Goal: Browse casually

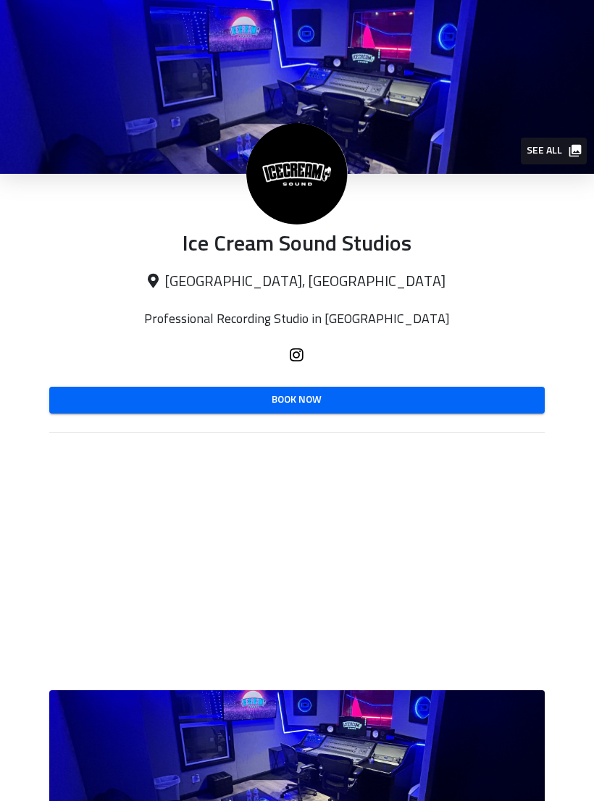
click at [551, 149] on span "See all" at bounding box center [553, 151] width 53 height 18
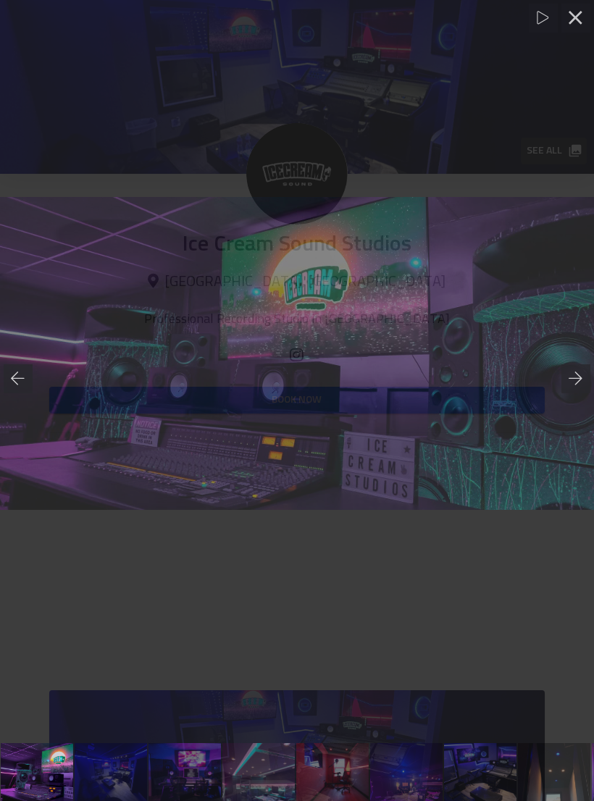
scroll to position [0, 1]
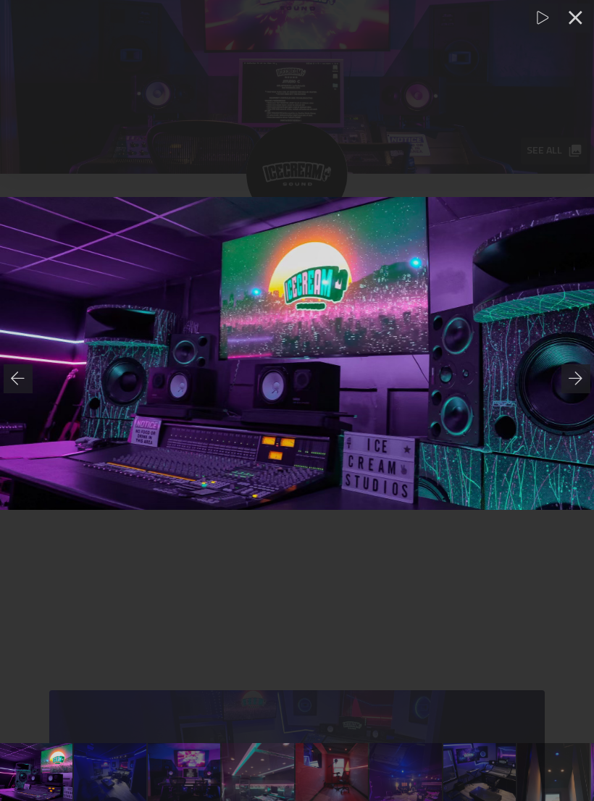
click at [569, 383] on icon at bounding box center [576, 379] width 14 height 14
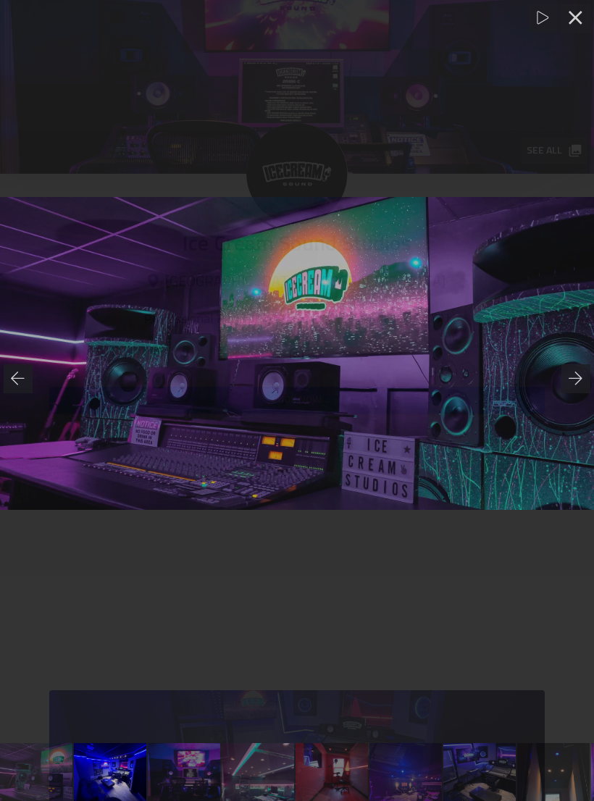
scroll to position [0, 75]
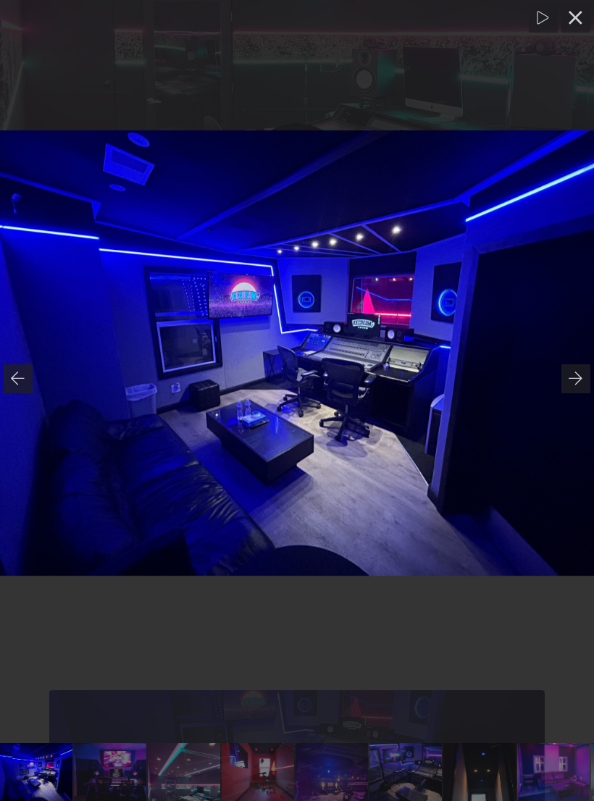
click at [574, 375] on icon at bounding box center [576, 379] width 14 height 14
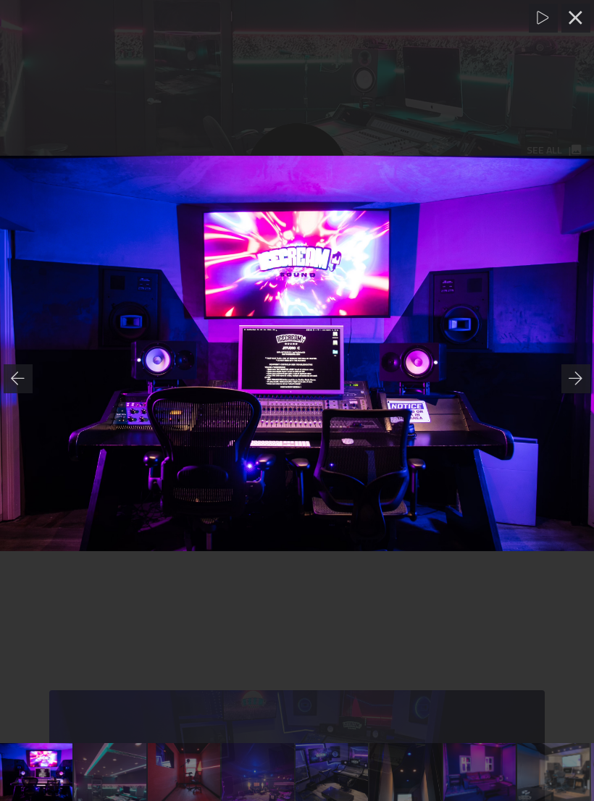
click at [575, 378] on icon at bounding box center [576, 378] width 14 height 13
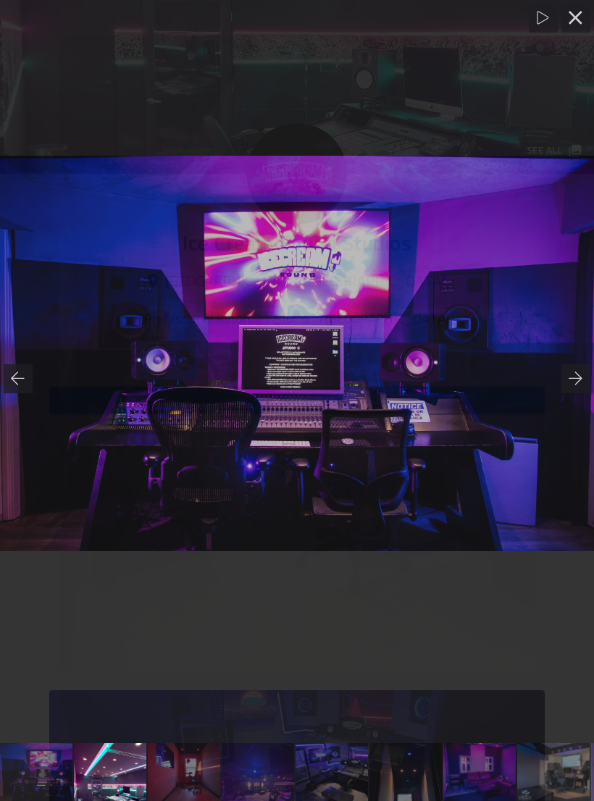
scroll to position [0, 222]
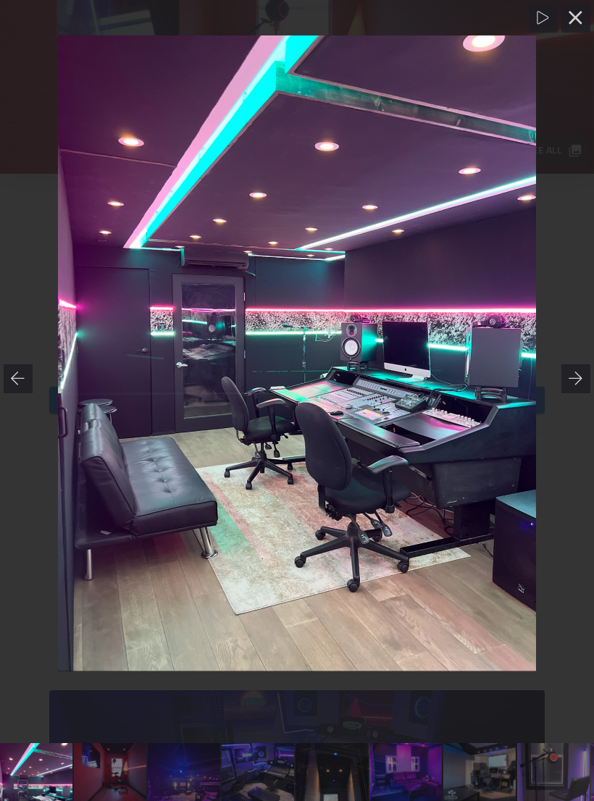
click at [584, 377] on div at bounding box center [575, 378] width 29 height 29
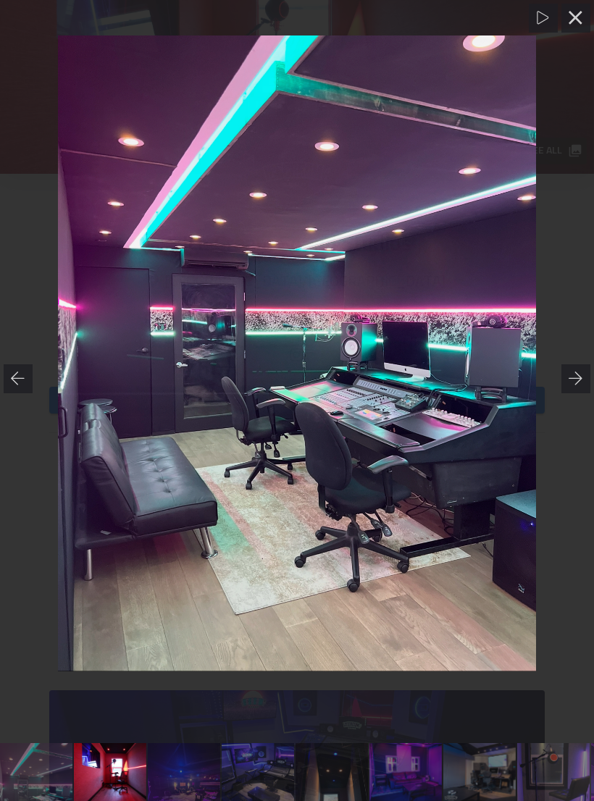
scroll to position [0, 296]
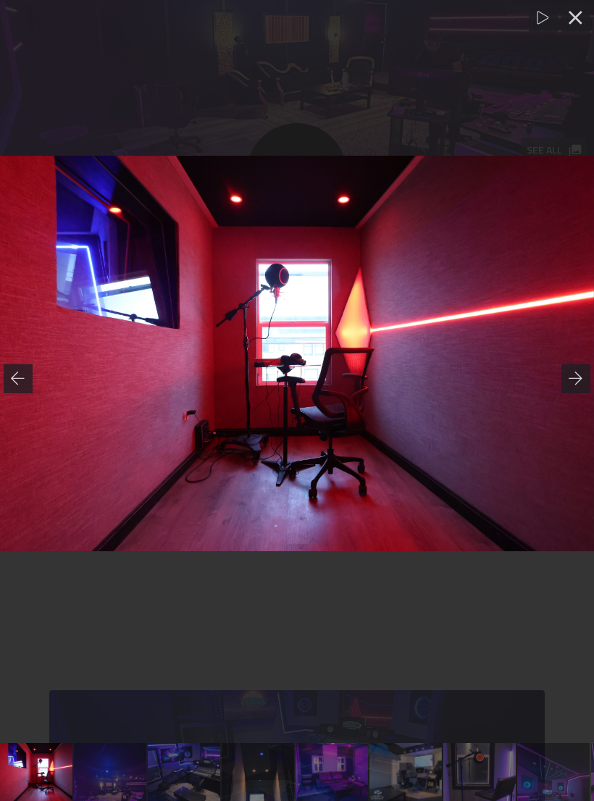
click at [585, 373] on div at bounding box center [575, 378] width 29 height 29
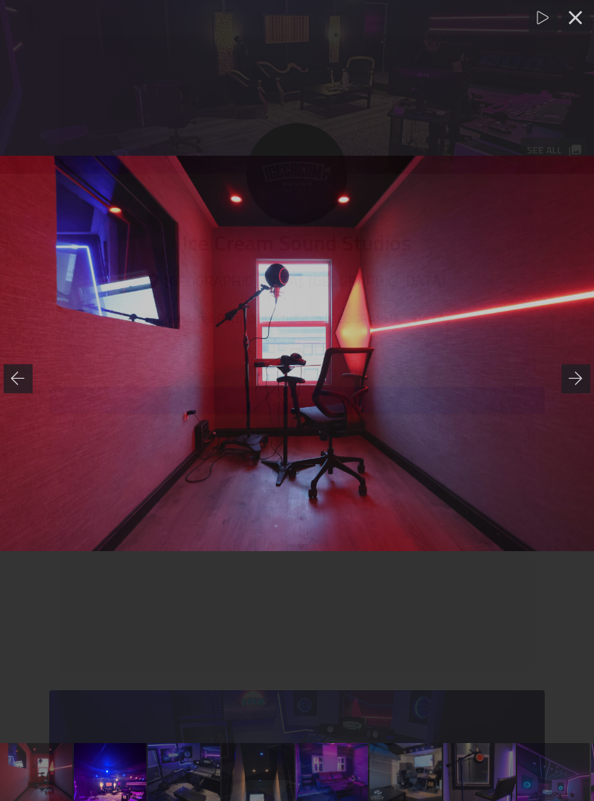
scroll to position [0, 370]
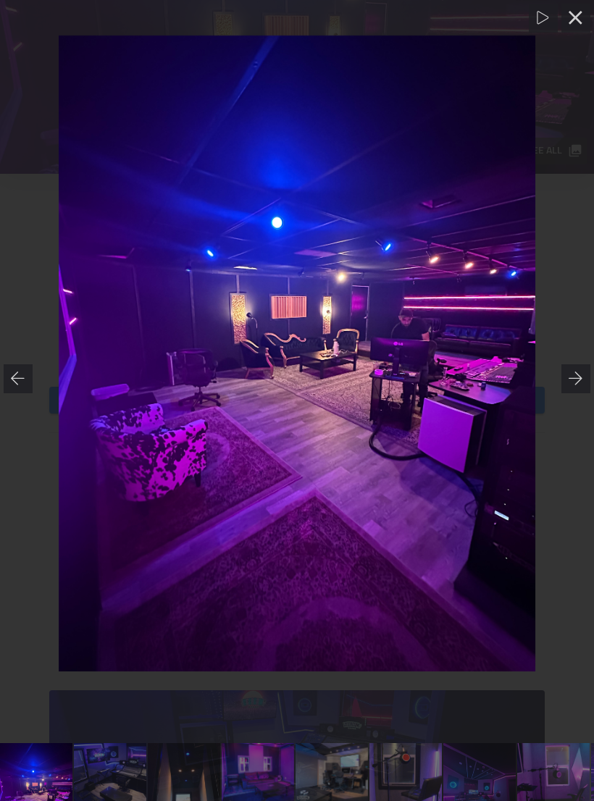
click at [585, 375] on div at bounding box center [575, 378] width 29 height 29
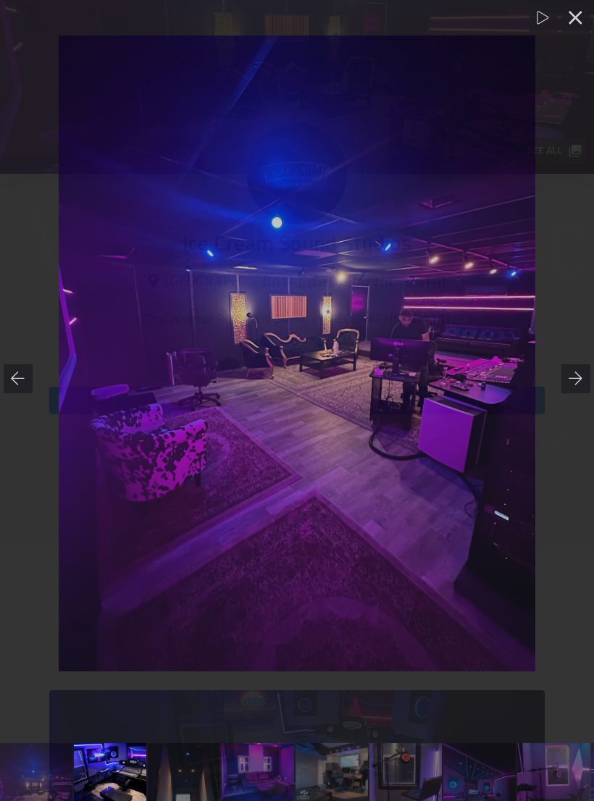
scroll to position [0, 444]
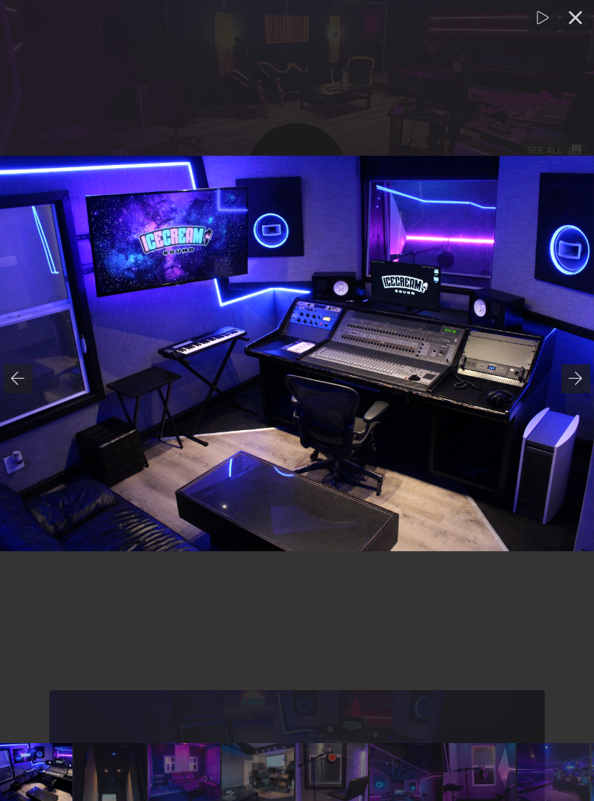
click at [577, 381] on icon at bounding box center [576, 379] width 14 height 14
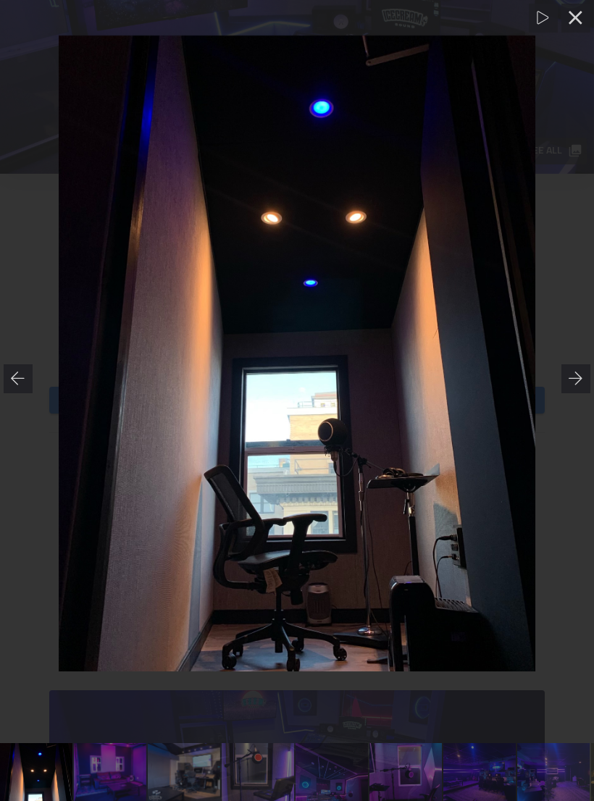
click at [578, 374] on icon at bounding box center [576, 379] width 14 height 14
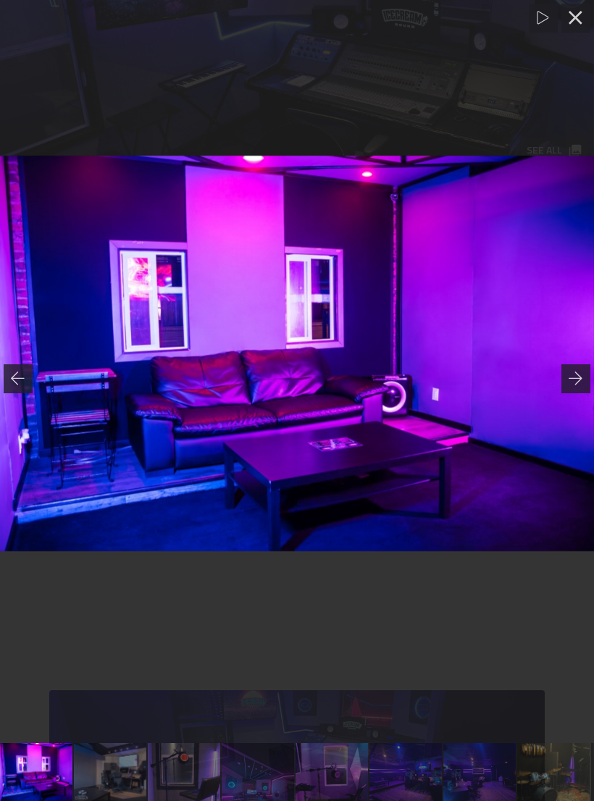
click at [584, 372] on div at bounding box center [575, 378] width 29 height 29
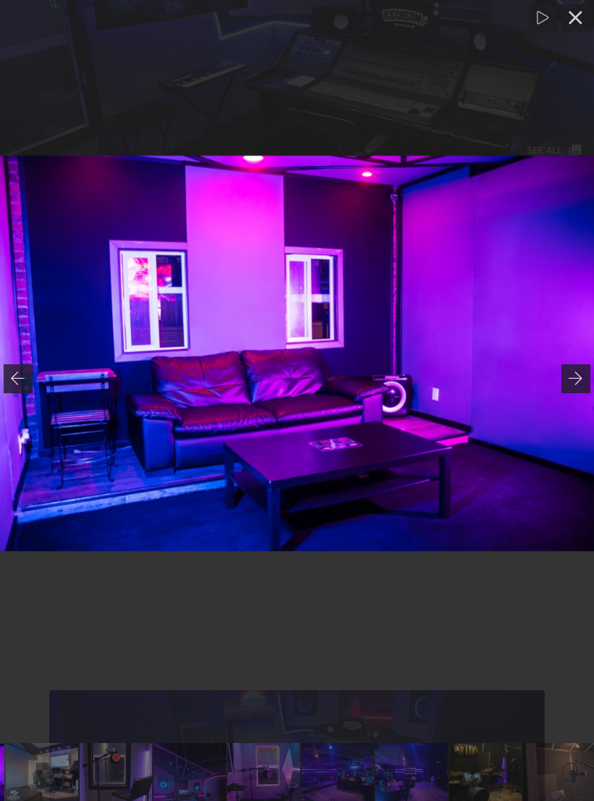
scroll to position [0, 666]
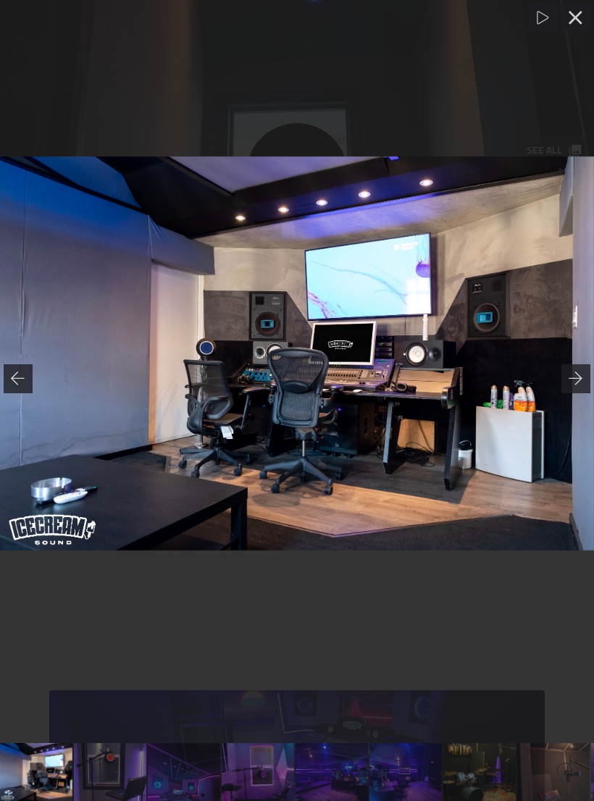
click at [576, 378] on icon at bounding box center [576, 378] width 14 height 13
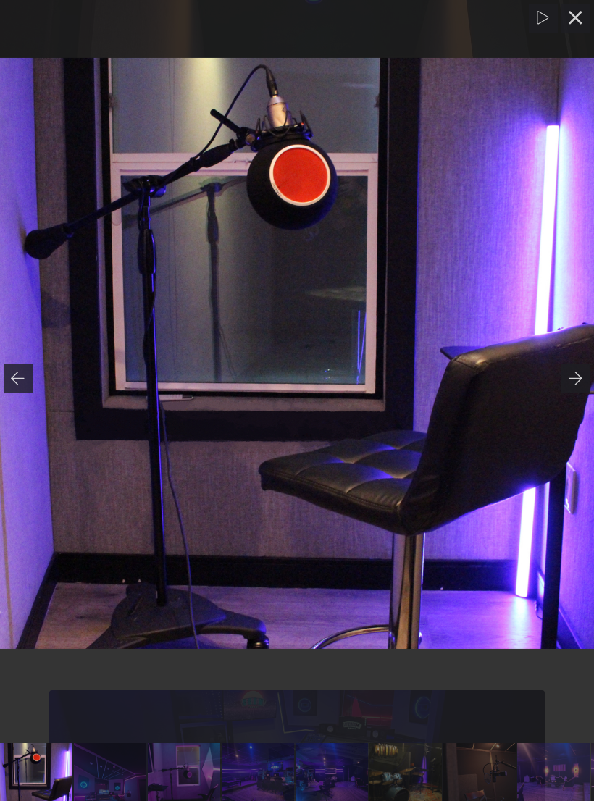
click at [574, 377] on icon at bounding box center [576, 379] width 14 height 14
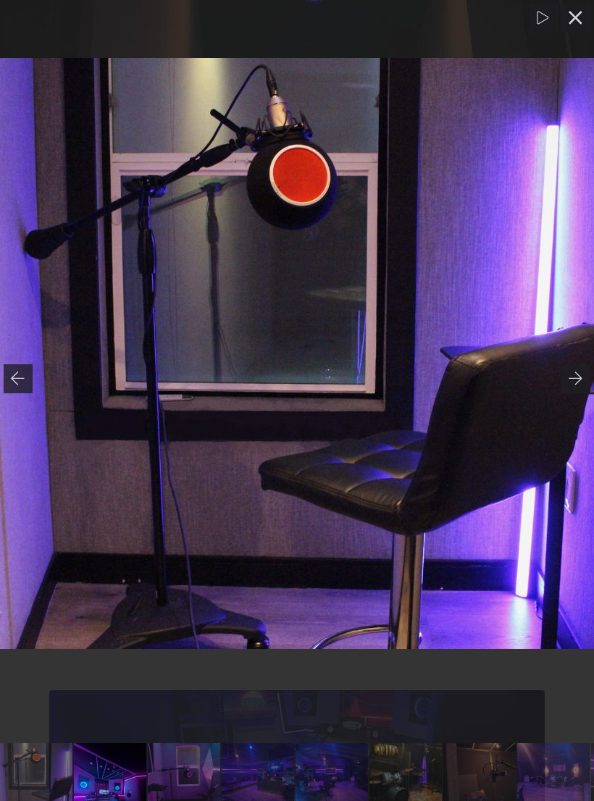
scroll to position [0, 814]
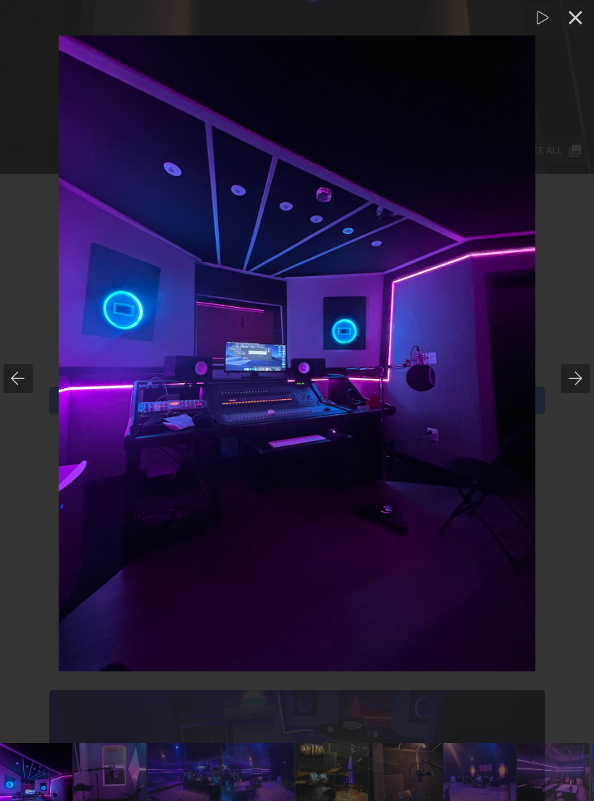
click at [581, 382] on icon at bounding box center [576, 379] width 14 height 14
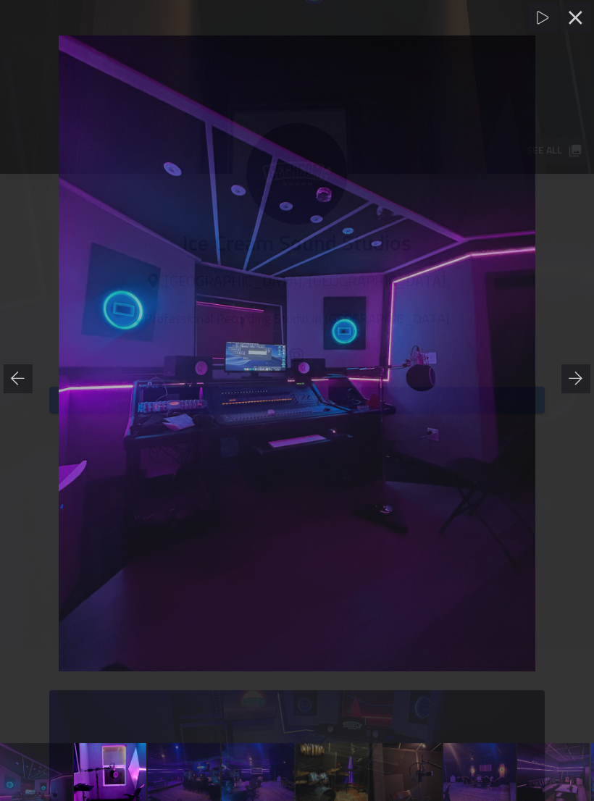
scroll to position [0, 887]
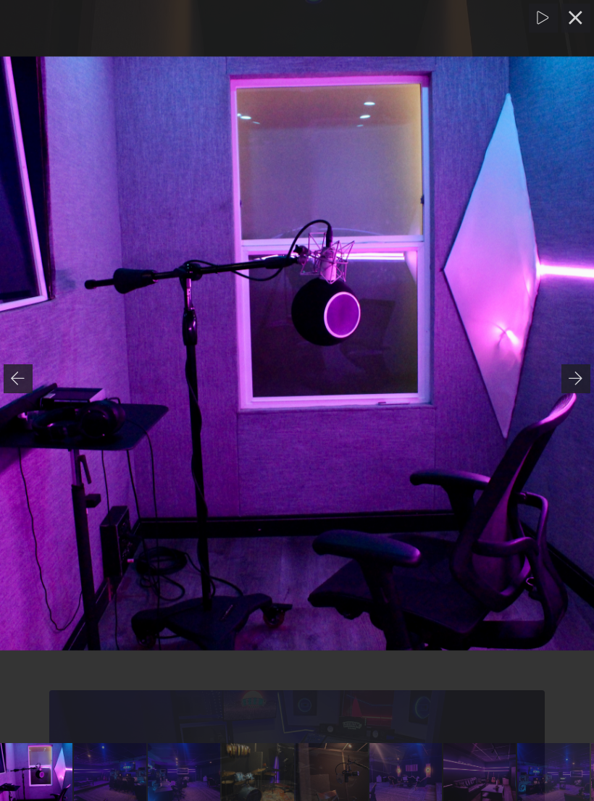
click at [575, 396] on img at bounding box center [297, 354] width 594 height 594
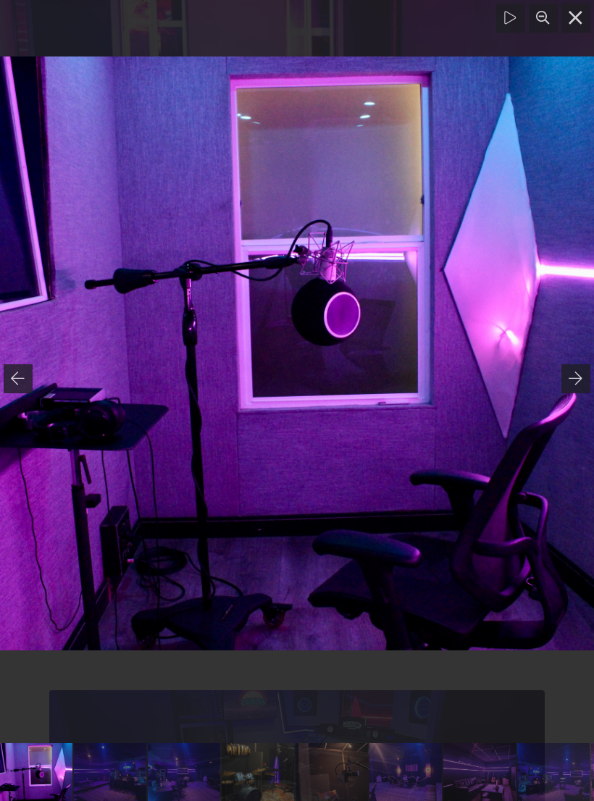
click at [576, 389] on div at bounding box center [575, 378] width 29 height 29
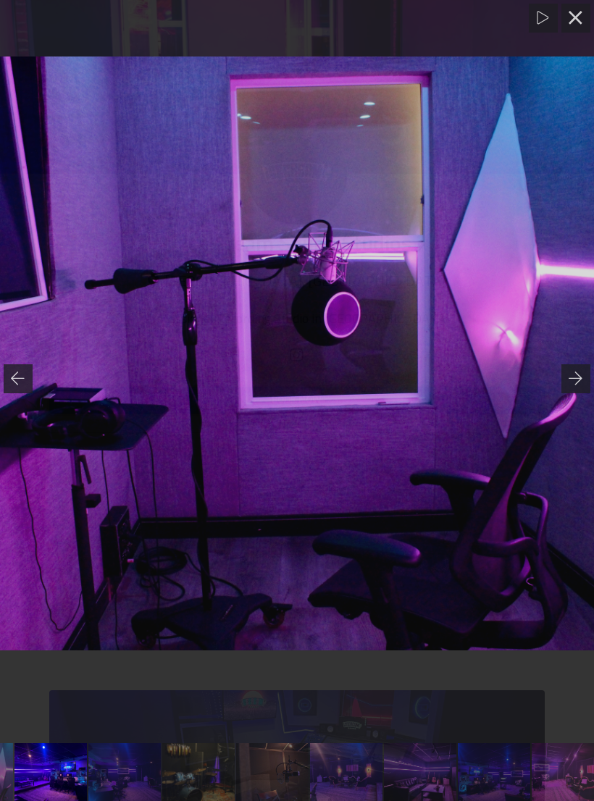
scroll to position [0, 961]
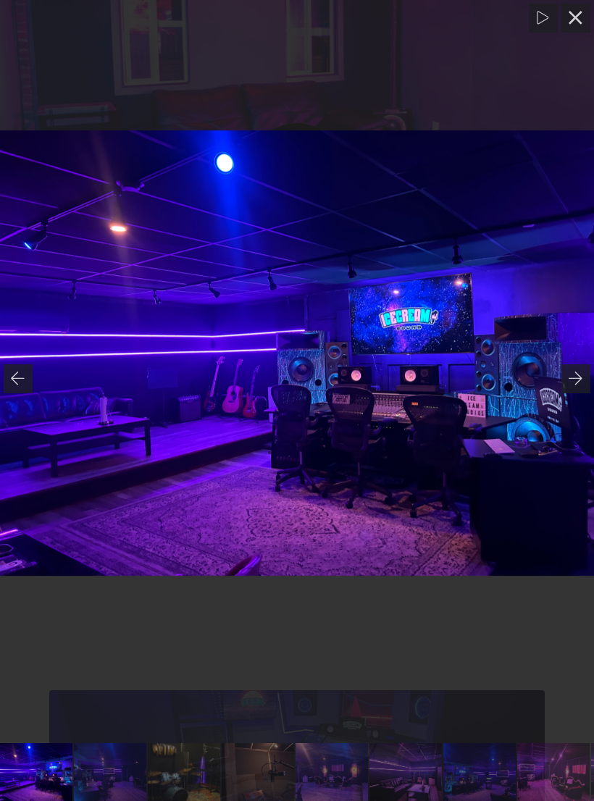
click at [576, 383] on icon at bounding box center [576, 379] width 14 height 14
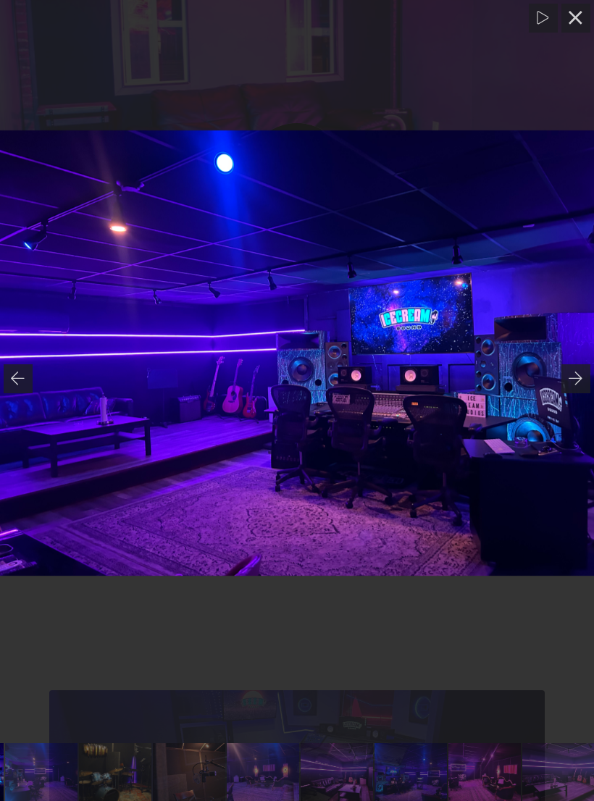
scroll to position [0, 1031]
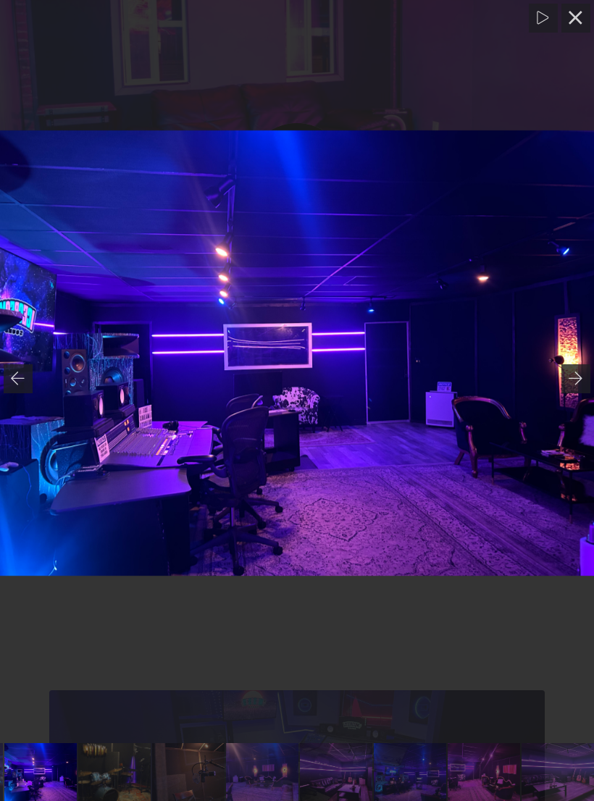
click at [572, 385] on icon at bounding box center [576, 379] width 14 height 14
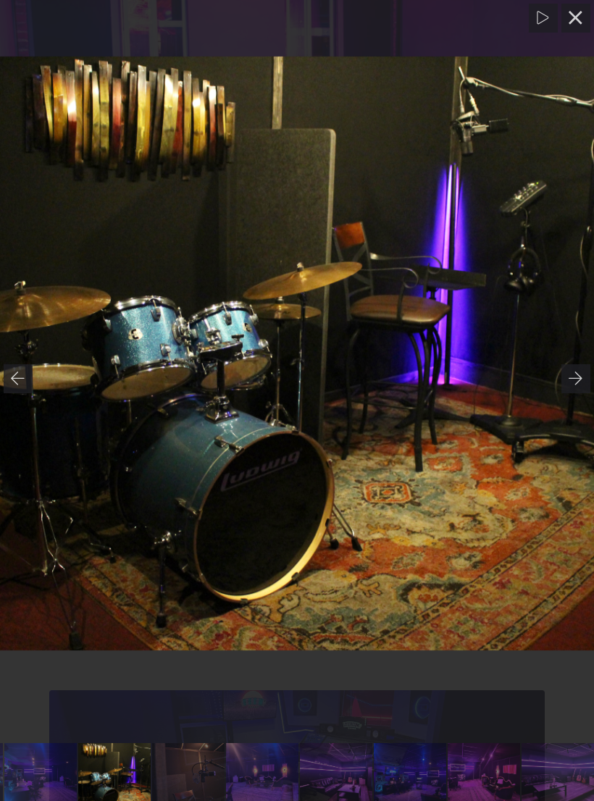
click at [572, 381] on icon at bounding box center [576, 379] width 14 height 14
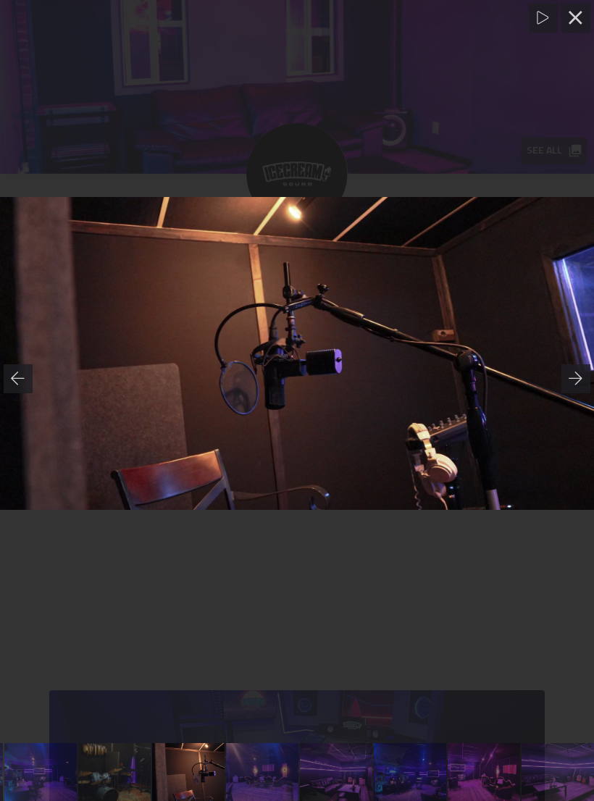
click at [572, 383] on icon at bounding box center [576, 379] width 14 height 14
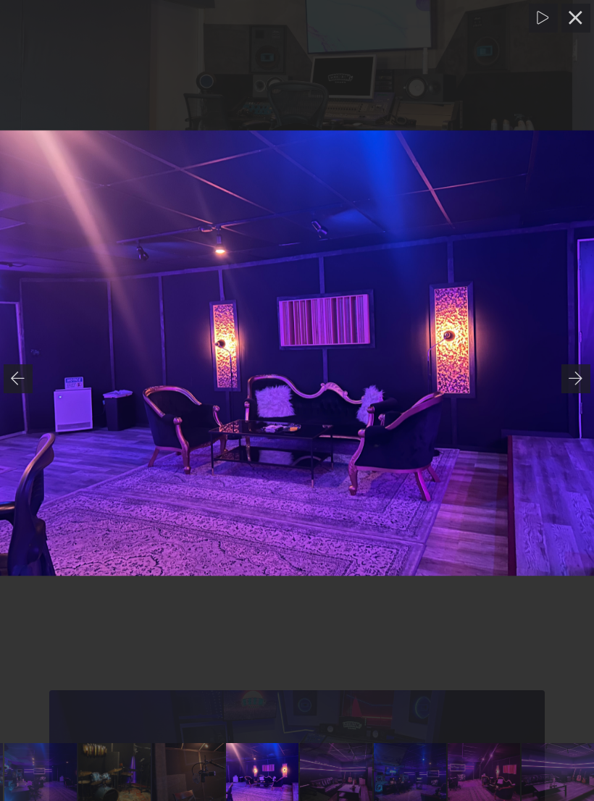
click at [569, 385] on icon at bounding box center [576, 379] width 14 height 14
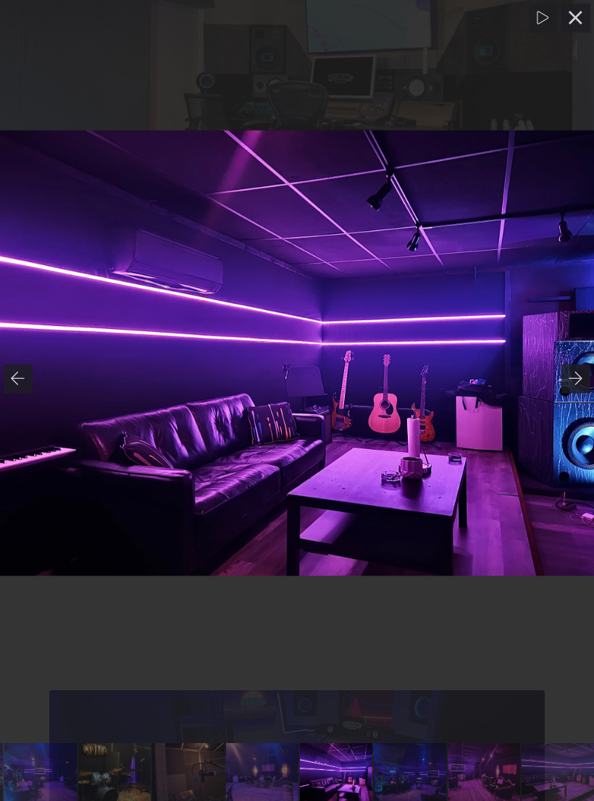
click at [572, 387] on div at bounding box center [575, 378] width 29 height 29
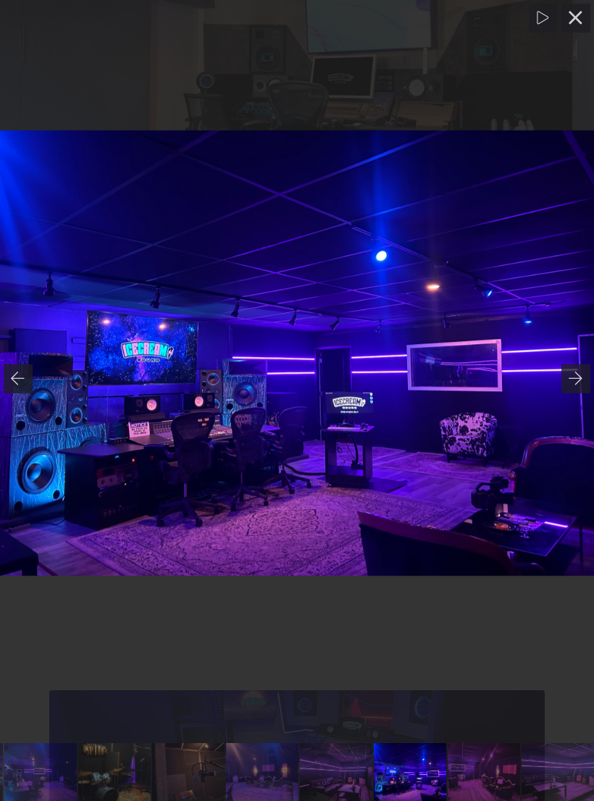
click at [577, 396] on img at bounding box center [297, 353] width 594 height 446
click at [580, 388] on div at bounding box center [575, 378] width 29 height 29
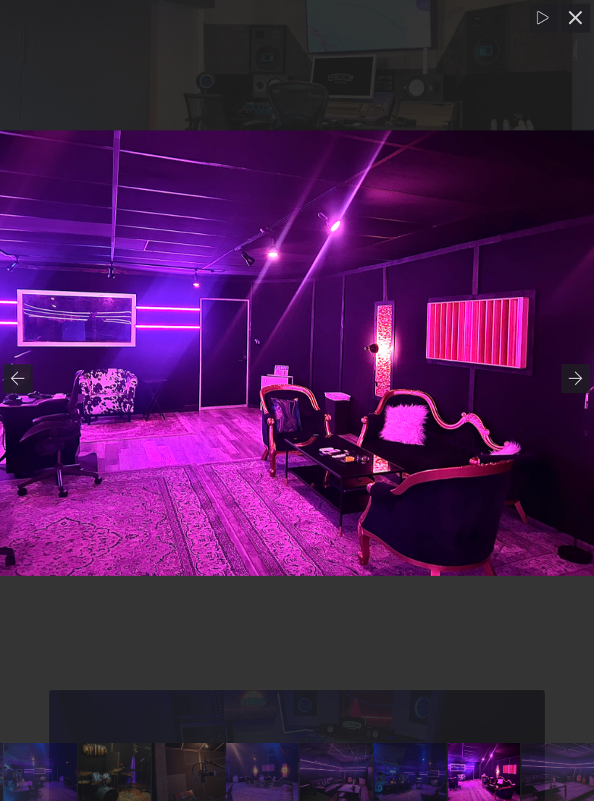
click at [577, 390] on div at bounding box center [575, 378] width 29 height 29
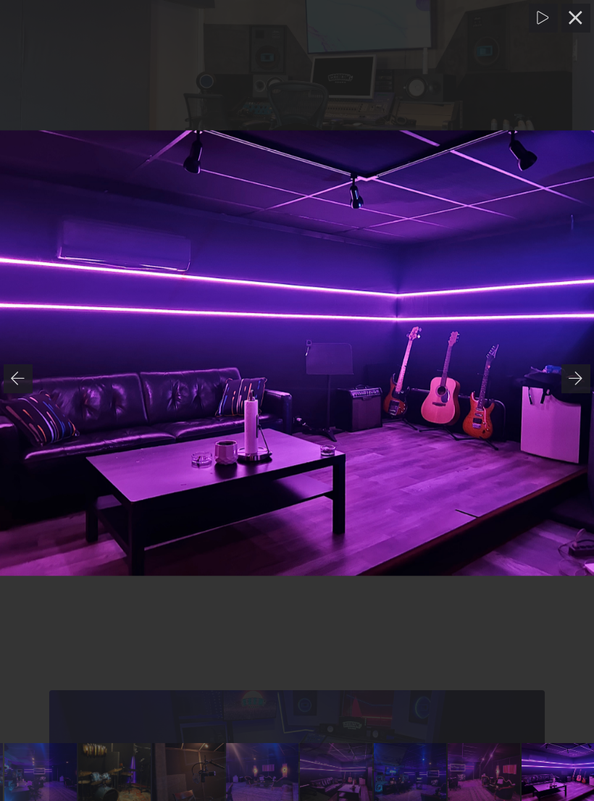
click at [577, 398] on img at bounding box center [297, 353] width 594 height 446
click at [574, 392] on div at bounding box center [575, 378] width 29 height 29
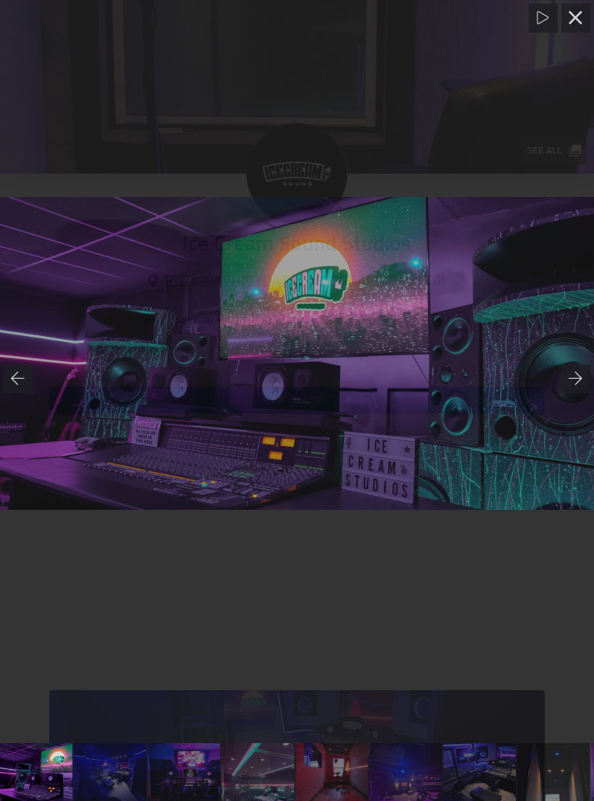
click at [572, 379] on icon at bounding box center [576, 378] width 14 height 13
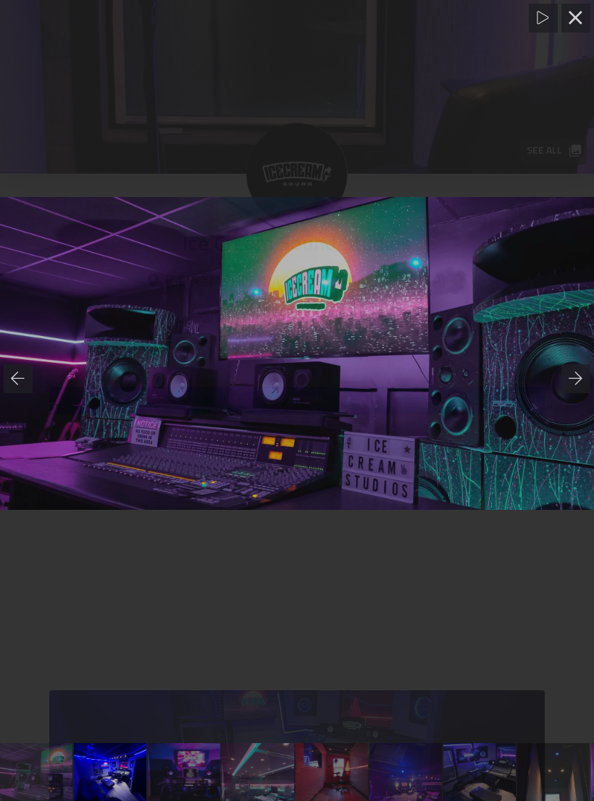
scroll to position [0, 75]
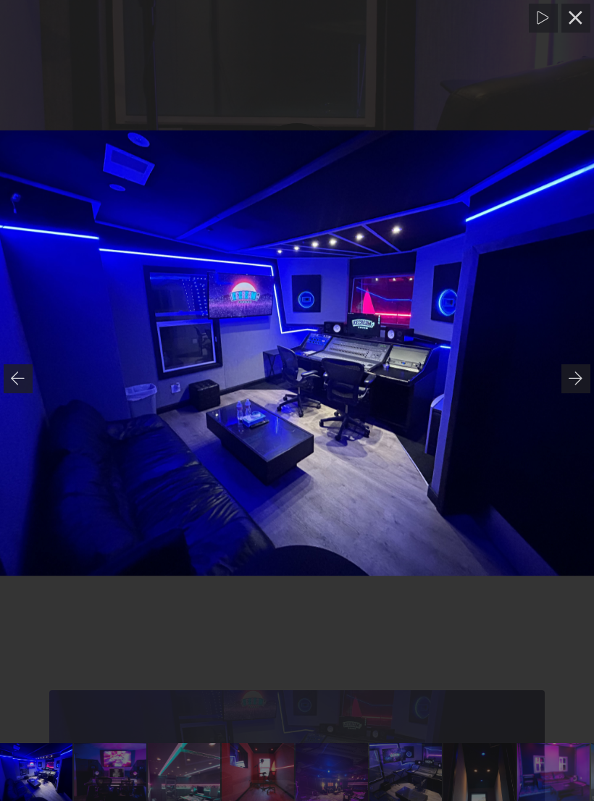
click at [574, 6] on div at bounding box center [575, 18] width 29 height 29
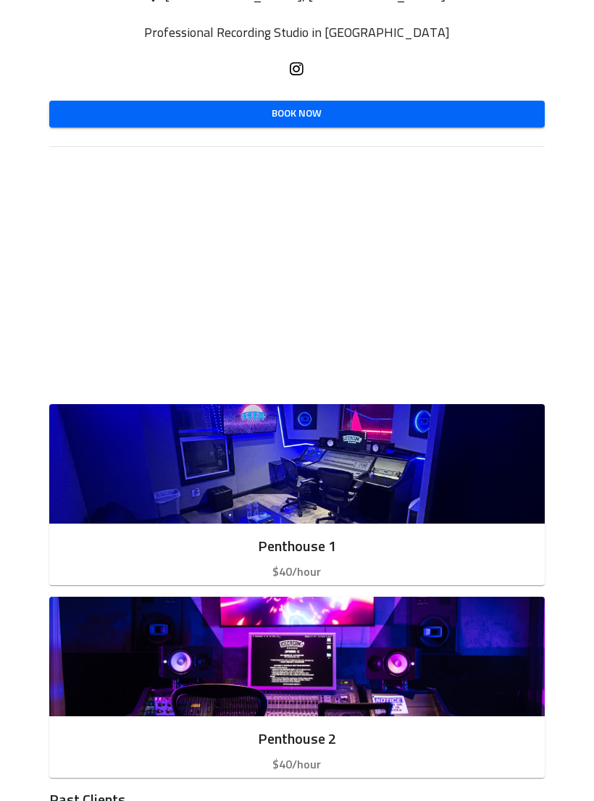
scroll to position [270, 0]
